Goal: Find specific page/section

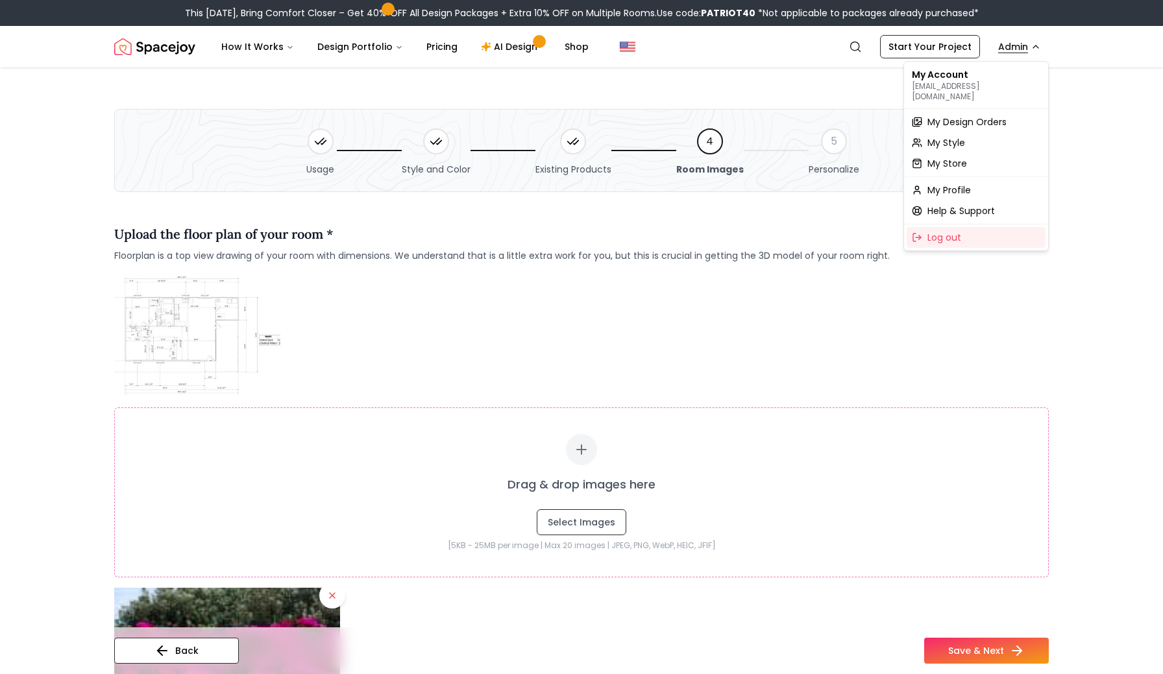
click at [951, 116] on span "My Design Orders" at bounding box center [967, 122] width 79 height 13
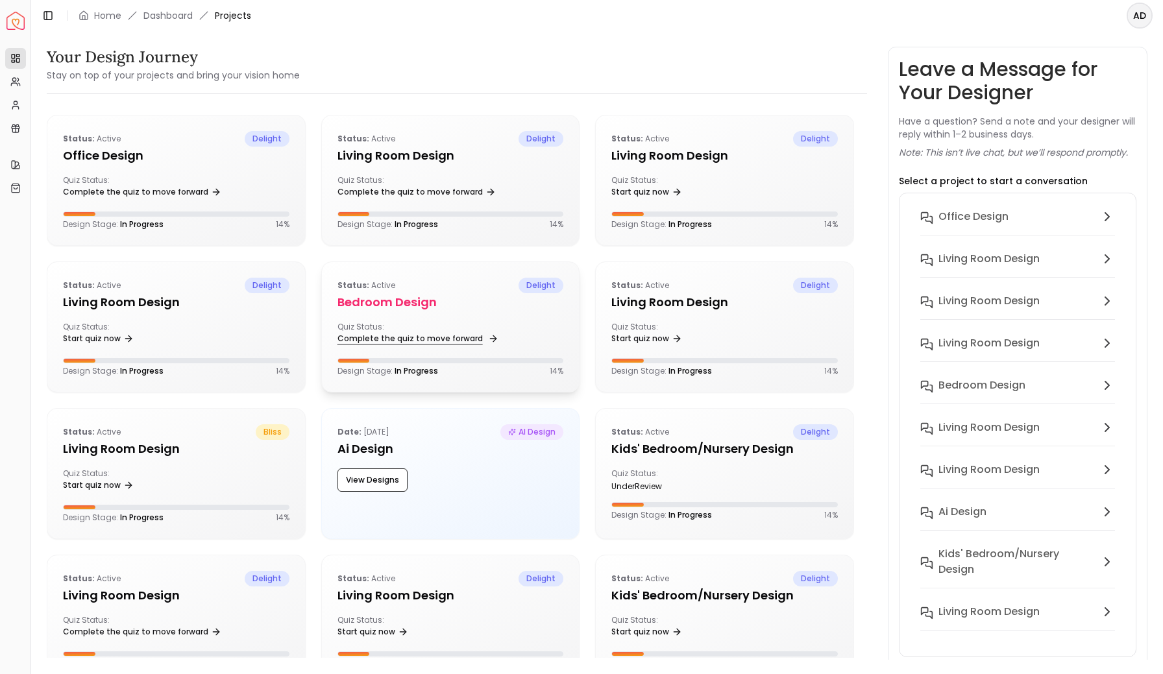
click at [434, 335] on link "Complete the quiz to move forward" at bounding box center [417, 339] width 158 height 18
